Goal: Navigation & Orientation: Find specific page/section

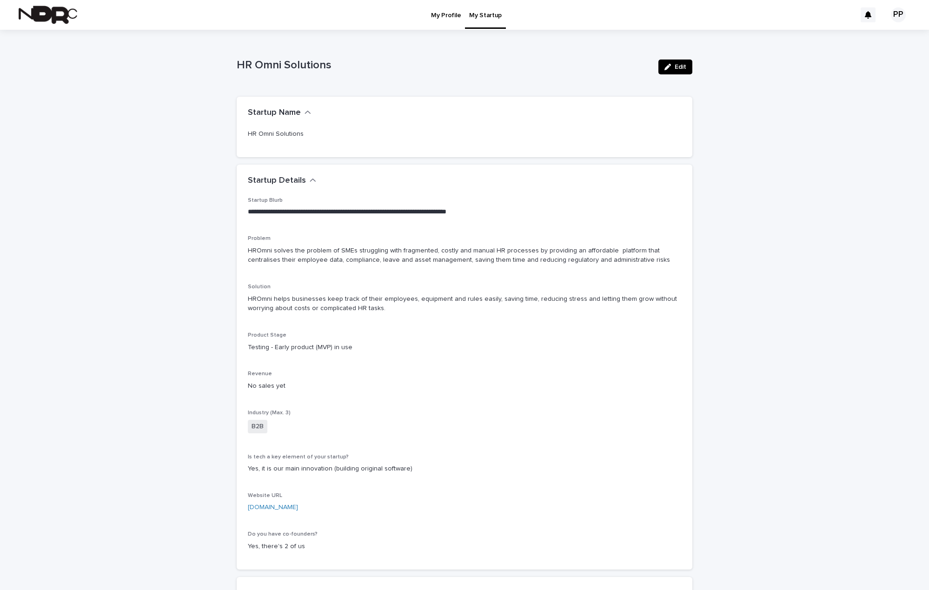
click at [446, 17] on p "My Profile" at bounding box center [446, 10] width 30 height 20
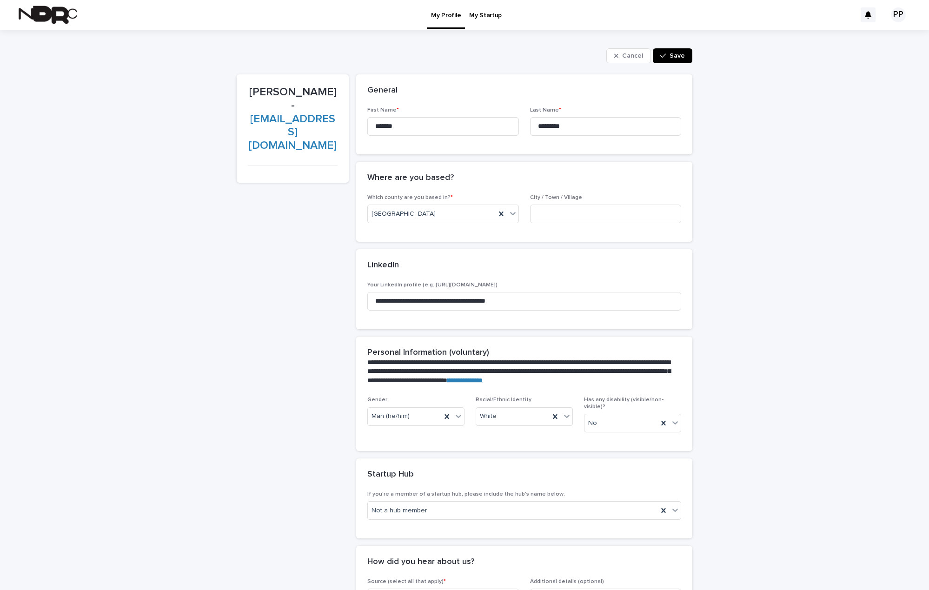
click at [477, 19] on p "My Startup" at bounding box center [485, 10] width 33 height 20
